Goal: Information Seeking & Learning: Learn about a topic

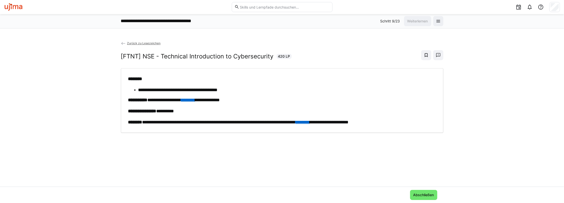
click at [310, 120] on link "********" at bounding box center [303, 122] width 14 height 5
click at [420, 194] on span "Abschließen" at bounding box center [424, 195] width 22 height 5
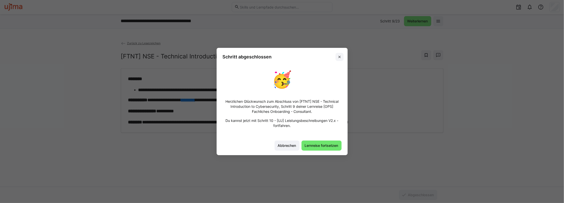
click at [340, 57] on eds-icon at bounding box center [340, 57] width 4 height 4
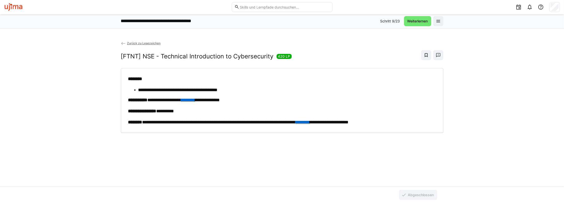
click at [17, 6] on img at bounding box center [13, 7] width 19 height 8
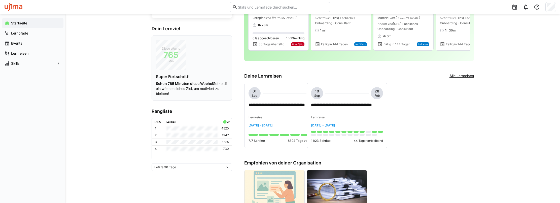
scroll to position [59, 0]
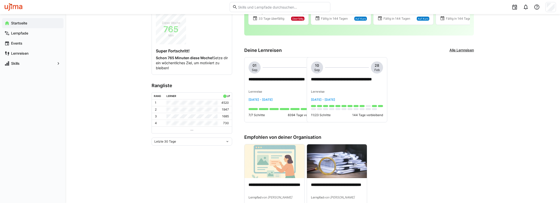
click at [224, 140] on div "Letzte 30 Tage" at bounding box center [189, 142] width 71 height 4
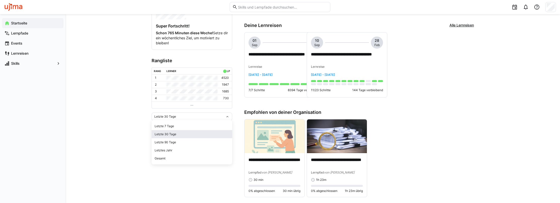
scroll to position [109, 0]
click at [135, 114] on div "**********" at bounding box center [313, 110] width 495 height 410
click at [342, 53] on p "**********" at bounding box center [347, 57] width 72 height 12
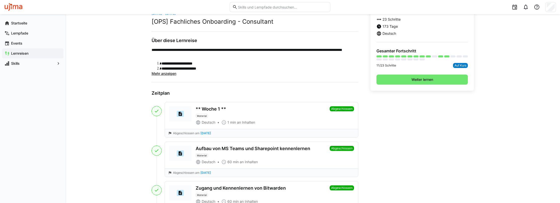
scroll to position [25, 0]
click at [163, 74] on span "Mehr anzeigen" at bounding box center [164, 73] width 25 height 4
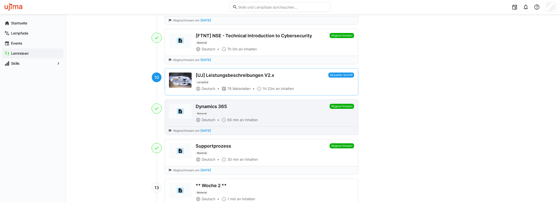
scroll to position [428, 0]
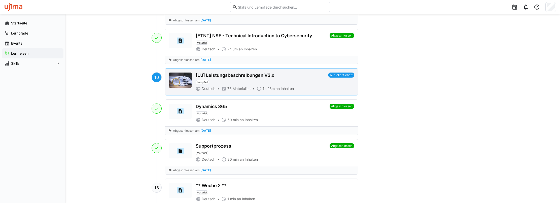
click at [252, 77] on div "[UJ] Leistungsbeschreibungen V2.x Lernpfad" at bounding box center [261, 79] width 131 height 12
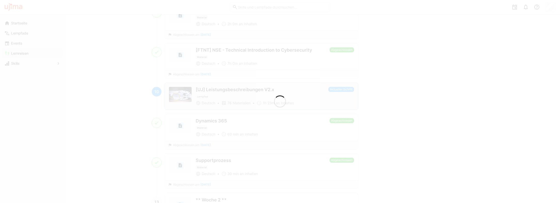
scroll to position [443, 0]
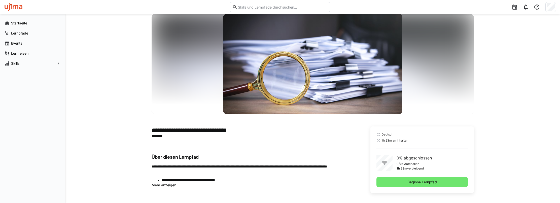
scroll to position [29, 0]
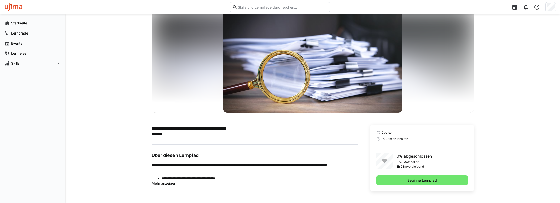
click at [166, 181] on span "Mehr anzeigen" at bounding box center [164, 183] width 25 height 4
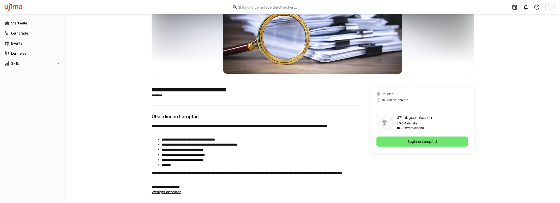
scroll to position [71, 0]
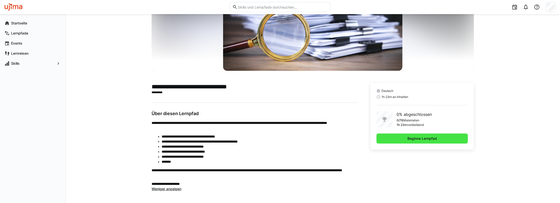
click at [429, 138] on span "Beginne Lernpfad" at bounding box center [422, 138] width 31 height 5
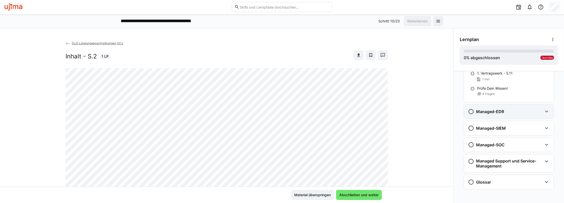
scroll to position [170, 0]
click at [521, 107] on div "Managed-EDR" at bounding box center [509, 111] width 90 height 14
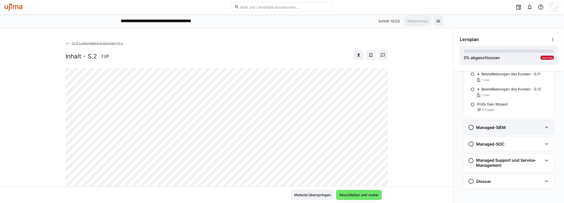
click at [518, 128] on div "Managed-SIEM" at bounding box center [505, 127] width 75 height 6
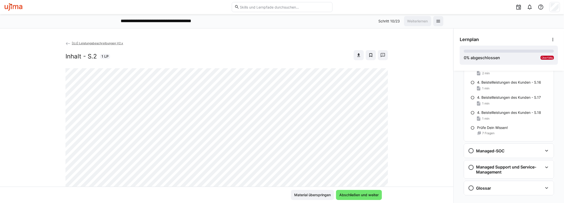
scroll to position [638, 0]
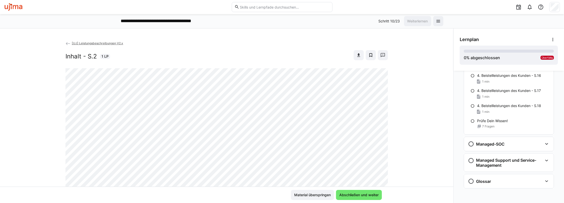
click at [505, 147] on div "Managed-SOC" at bounding box center [509, 144] width 90 height 14
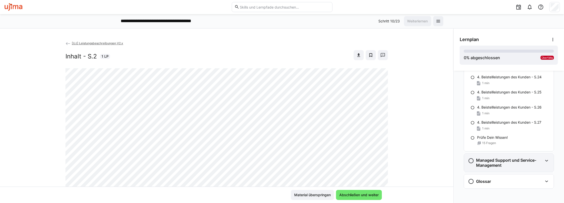
click at [500, 162] on h3 "Managed Support und Service-Management" at bounding box center [509, 163] width 67 height 10
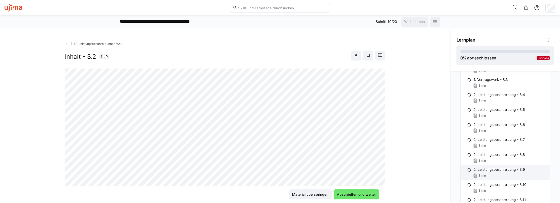
scroll to position [1179, 0]
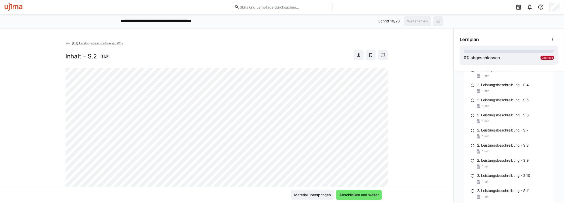
click at [100, 41] on span "[UJ] Leistungsbeschreibungen V2.x" at bounding box center [97, 43] width 51 height 4
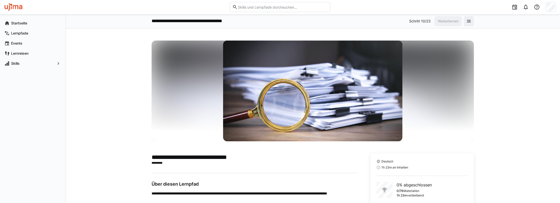
click at [21, 6] on img at bounding box center [13, 7] width 19 height 8
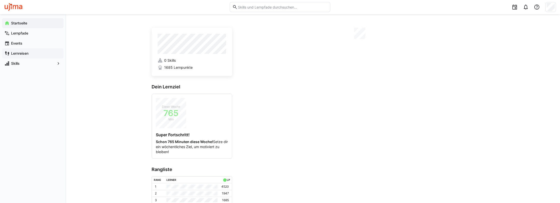
click at [19, 55] on span "Lernreisen" at bounding box center [35, 53] width 51 height 5
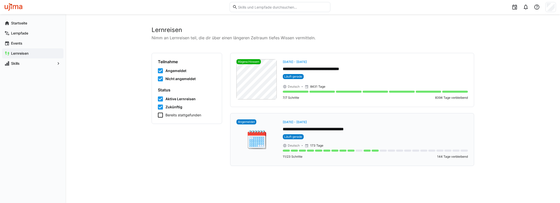
click at [354, 130] on p "**********" at bounding box center [375, 130] width 185 height 6
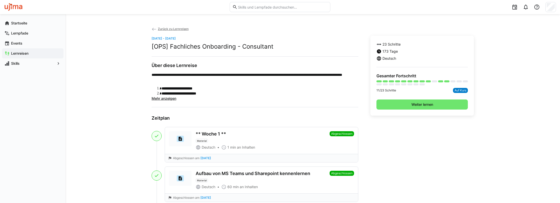
click at [163, 99] on span "Mehr anzeigen" at bounding box center [164, 98] width 25 height 4
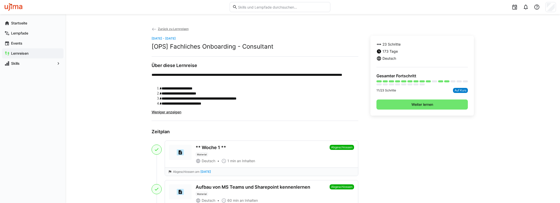
drag, startPoint x: 173, startPoint y: 37, endPoint x: 195, endPoint y: 37, distance: 22.2
click at [176, 37] on span "[DATE] - [DATE]" at bounding box center [164, 39] width 24 height 4
drag, startPoint x: 195, startPoint y: 37, endPoint x: 228, endPoint y: 38, distance: 32.3
click at [230, 38] on app-day-range-label "[DATE] - [DATE]" at bounding box center [255, 38] width 207 height 5
drag, startPoint x: 171, startPoint y: 37, endPoint x: 192, endPoint y: 37, distance: 21.2
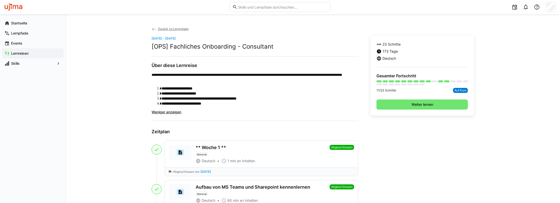
click at [176, 37] on span "[DATE] - [DATE]" at bounding box center [164, 39] width 24 height 4
drag, startPoint x: 192, startPoint y: 37, endPoint x: 229, endPoint y: 41, distance: 37.5
click at [229, 41] on app-day-range-label "[DATE] - [DATE]" at bounding box center [255, 38] width 207 height 5
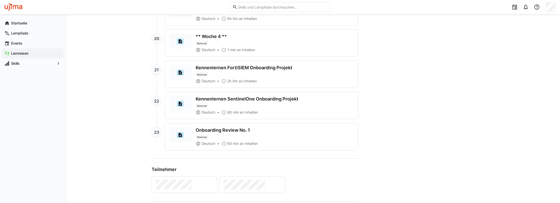
scroll to position [785, 0]
